Goal: Task Accomplishment & Management: Complete application form

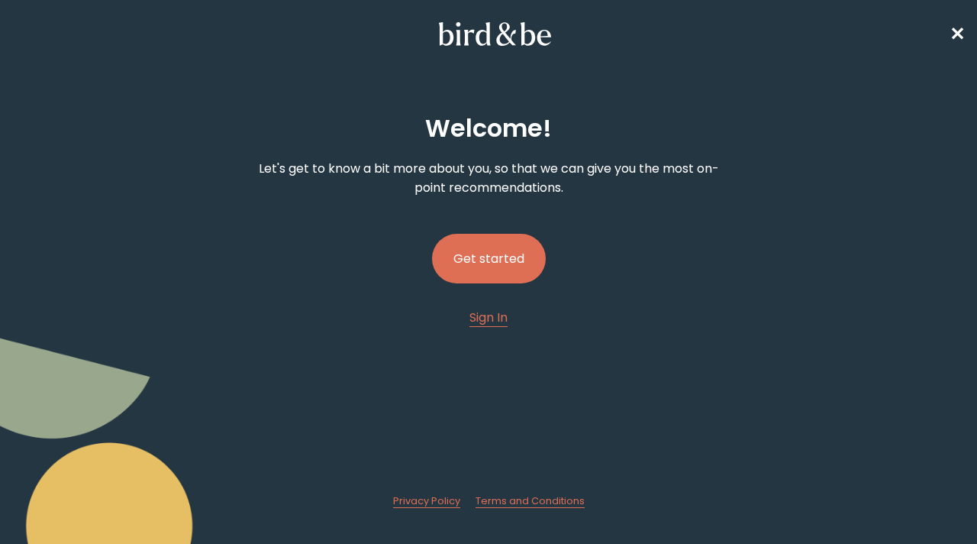
click at [513, 269] on button "Get started" at bounding box center [489, 259] width 114 height 50
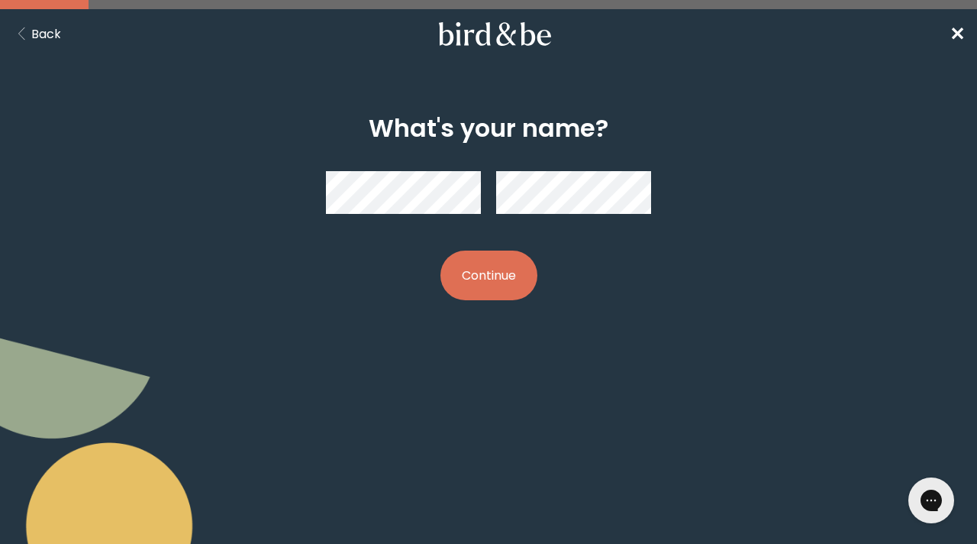
click at [481, 281] on button "Continue" at bounding box center [488, 275] width 97 height 50
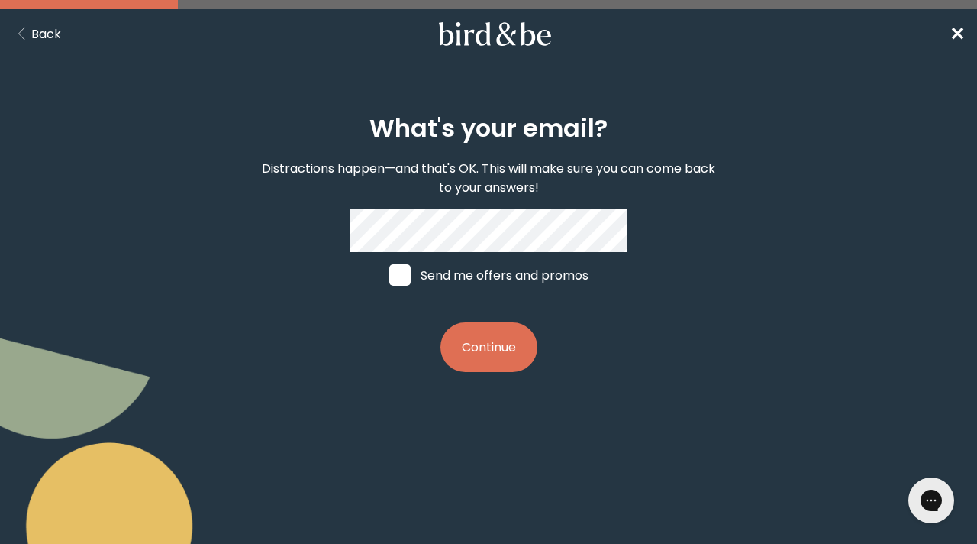
click at [481, 354] on button "Continue" at bounding box center [488, 347] width 97 height 50
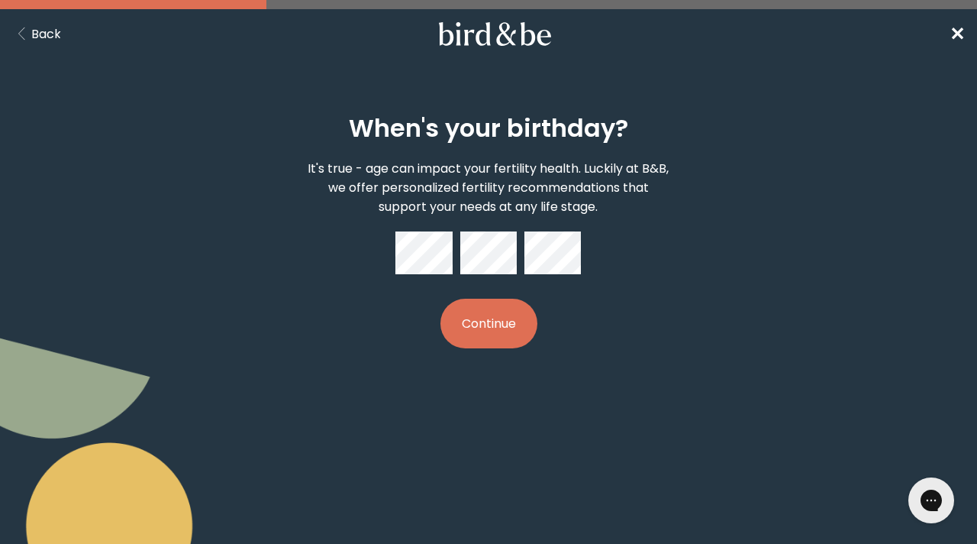
click at [522, 321] on button "Continue" at bounding box center [488, 323] width 97 height 50
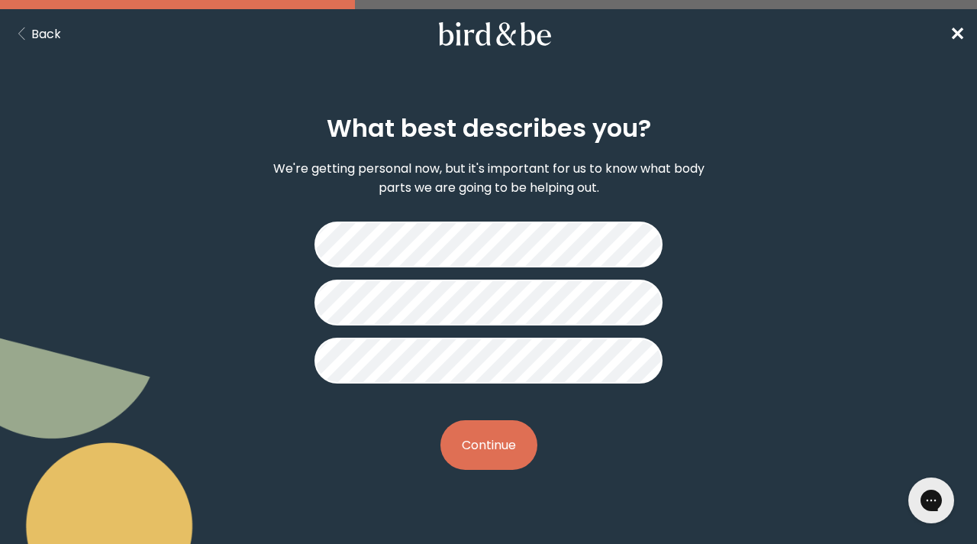
click at [490, 450] on button "Continue" at bounding box center [488, 445] width 97 height 50
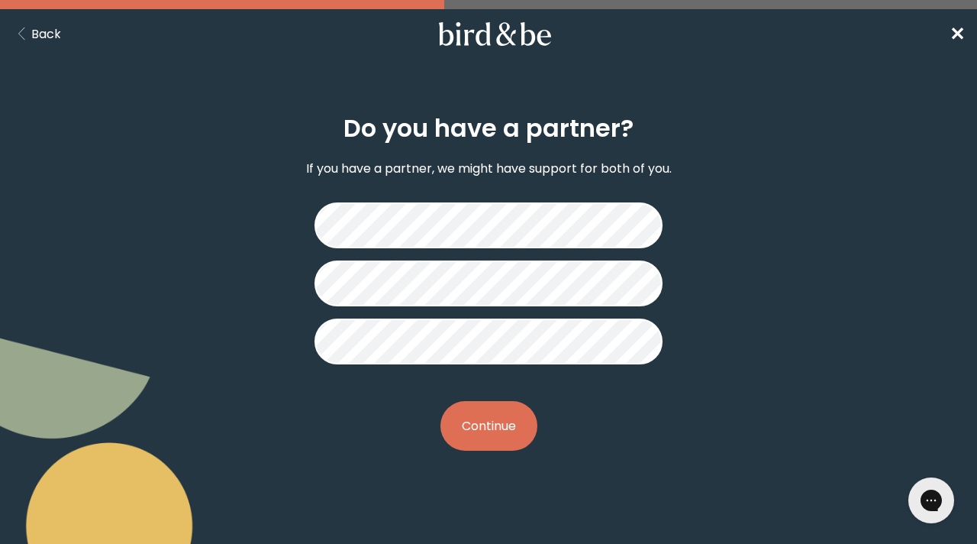
click at [520, 428] on button "Continue" at bounding box center [488, 426] width 97 height 50
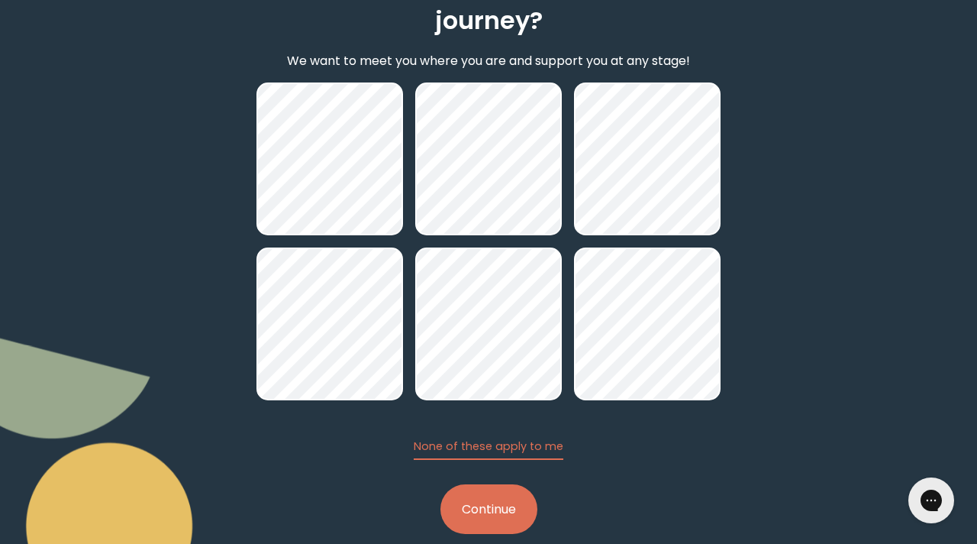
scroll to position [169, 0]
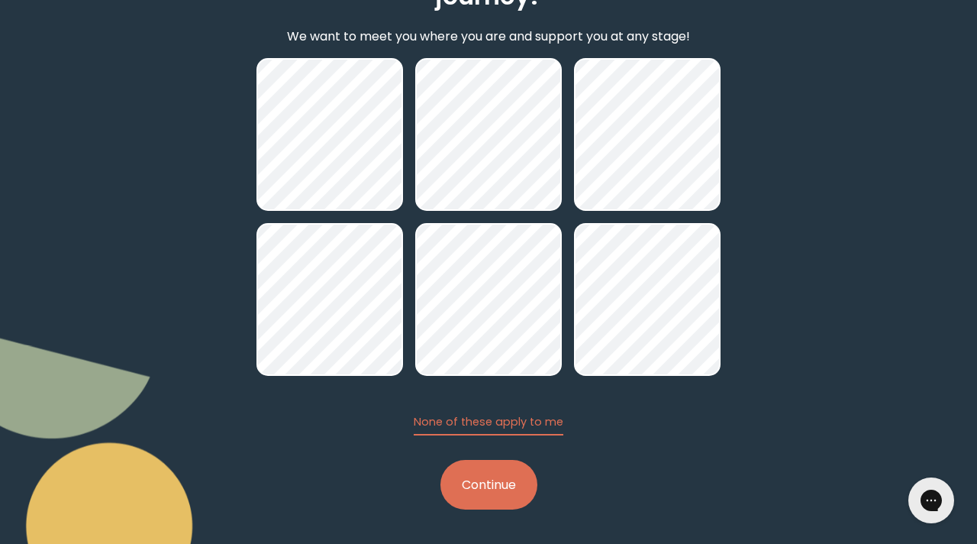
click at [501, 490] on button "Continue" at bounding box center [488, 485] width 97 height 50
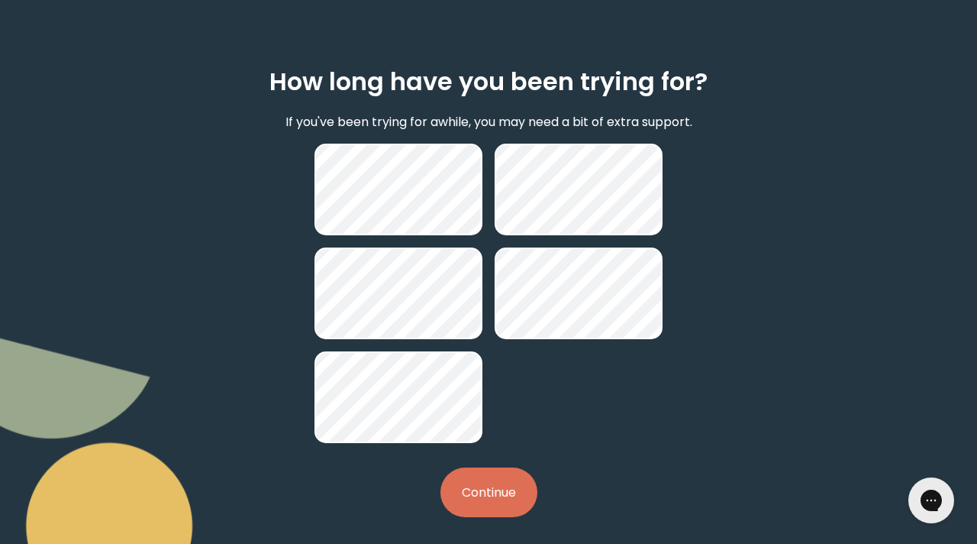
scroll to position [54, 0]
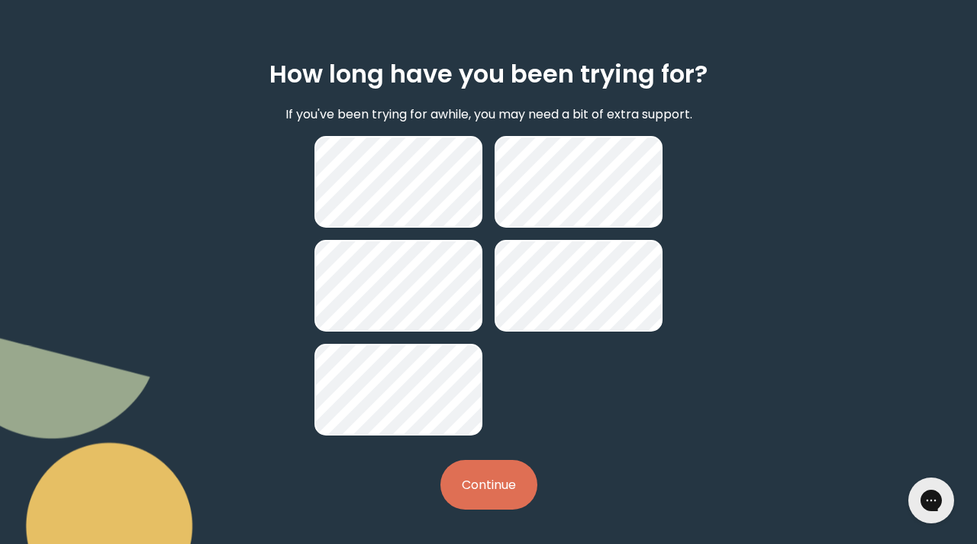
click at [488, 490] on button "Continue" at bounding box center [488, 485] width 97 height 50
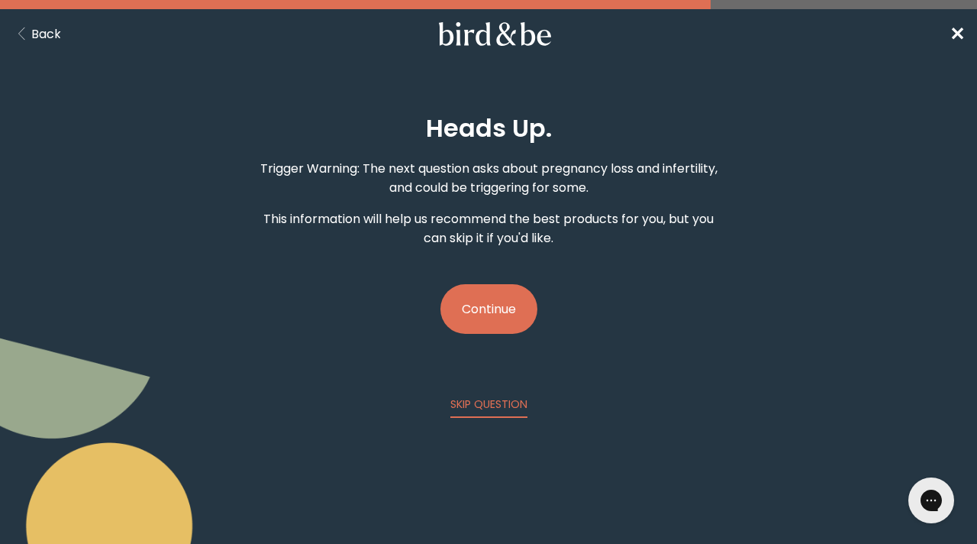
click at [478, 298] on button "Continue" at bounding box center [488, 309] width 97 height 50
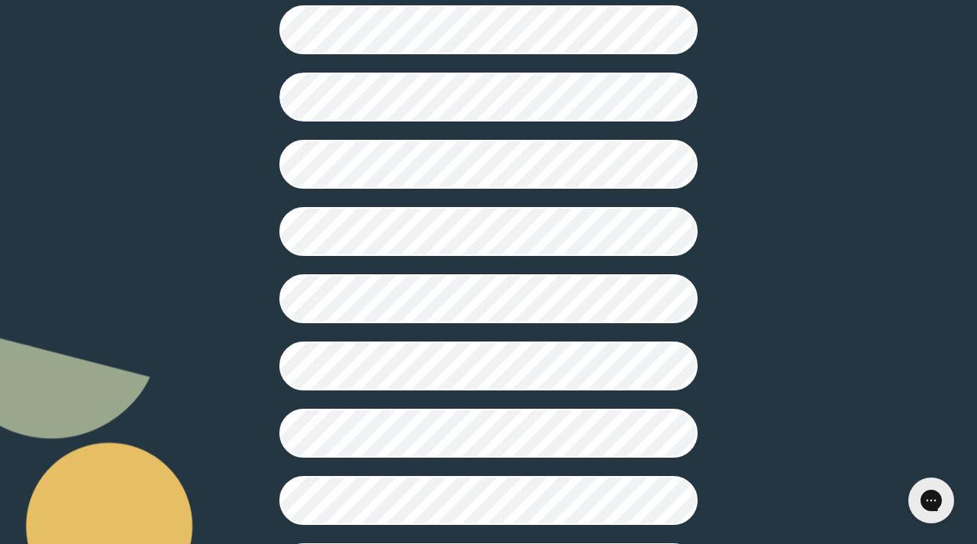
scroll to position [415, 0]
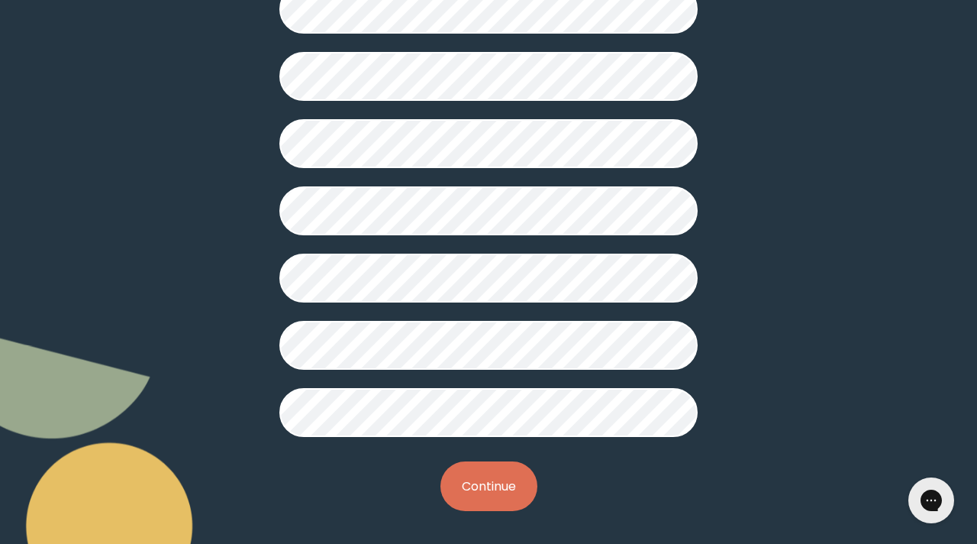
click at [473, 486] on button "Continue" at bounding box center [488, 486] width 97 height 50
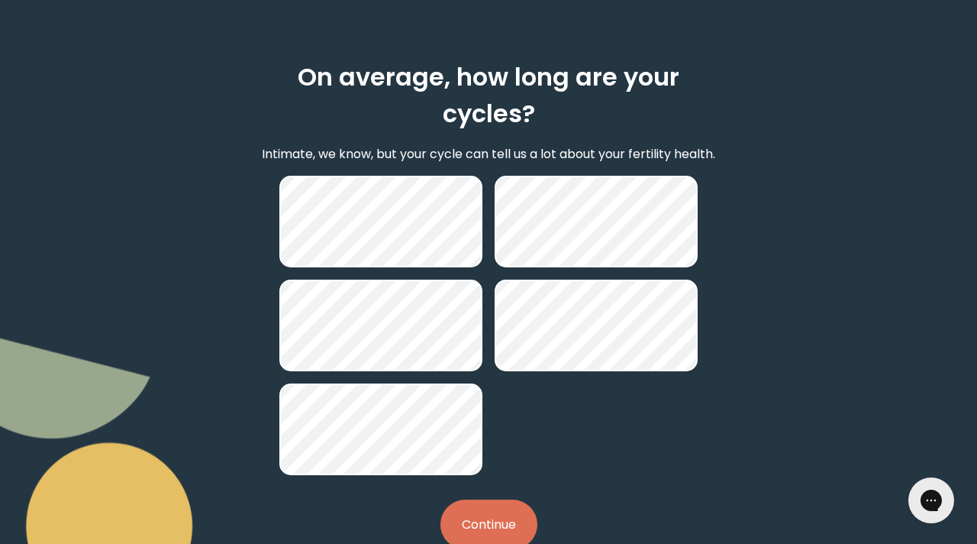
scroll to position [91, 0]
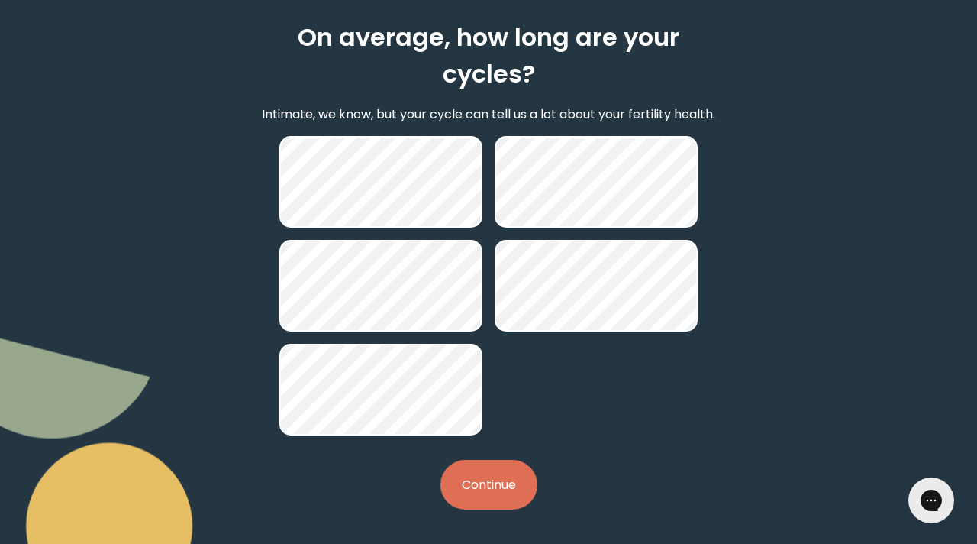
click at [486, 484] on button "Continue" at bounding box center [488, 485] width 97 height 50
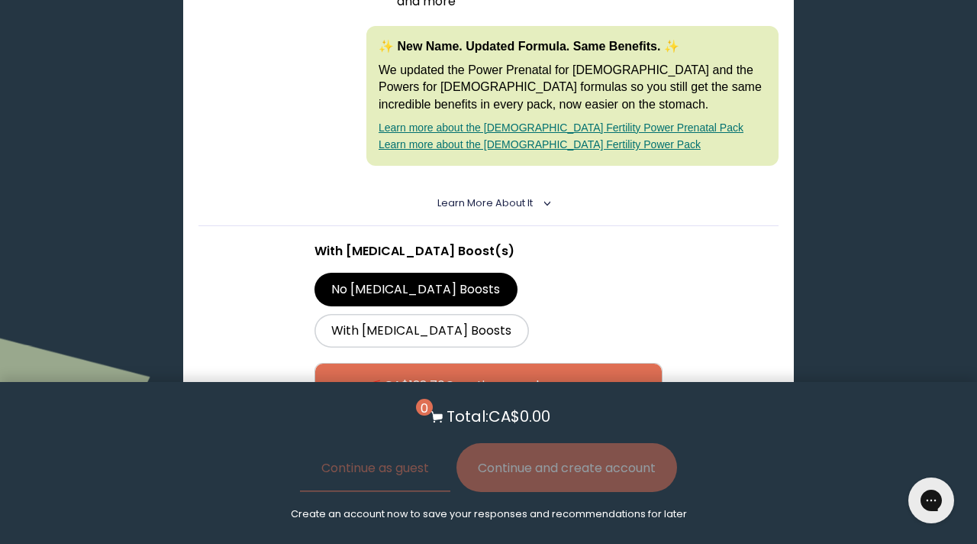
scroll to position [489, 0]
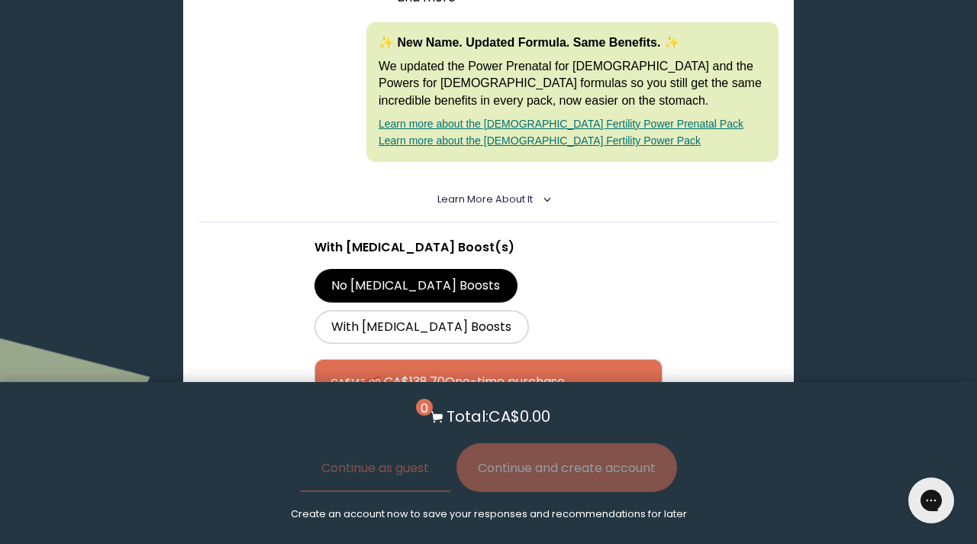
click at [241, 335] on section "With [MEDICAL_DATA] Boost(s) No [MEDICAL_DATA] Boosts With [MEDICAL_DATA] Boost…" at bounding box center [488, 371] width 580 height 298
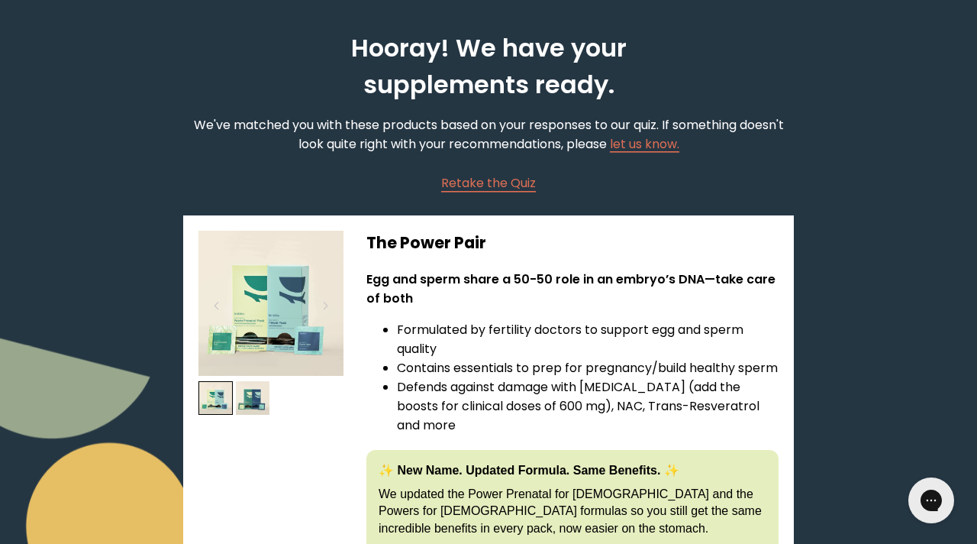
scroll to position [0, 0]
